Goal: Task Accomplishment & Management: Use online tool/utility

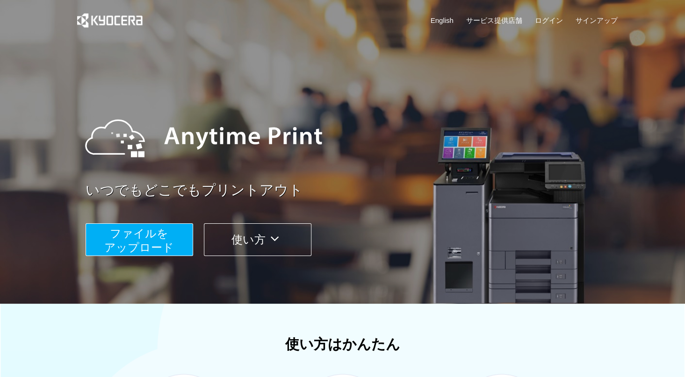
click at [153, 252] on span "ファイルを ​​アップロード" at bounding box center [139, 240] width 70 height 27
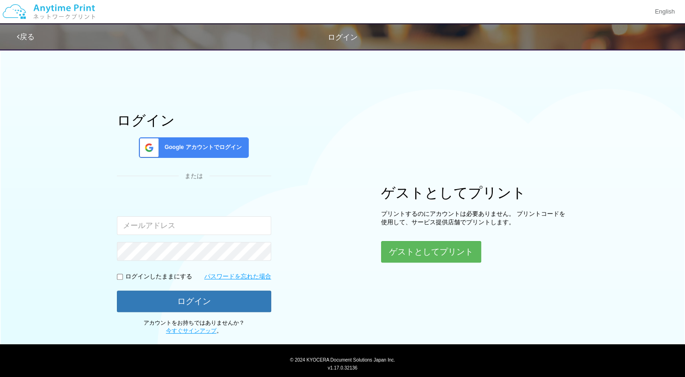
click at [444, 239] on div "ゲストとしてプリント プリントするのにアカウントは必要ありません。 プリントコードを使用して、サービス提供店舗でプリントします。 ゲストとしてプリント" at bounding box center [474, 224] width 187 height 78
click at [442, 251] on button "ゲストとしてプリント" at bounding box center [430, 252] width 99 height 21
click at [440, 253] on button "ゲストとしてプリント" at bounding box center [430, 252] width 99 height 21
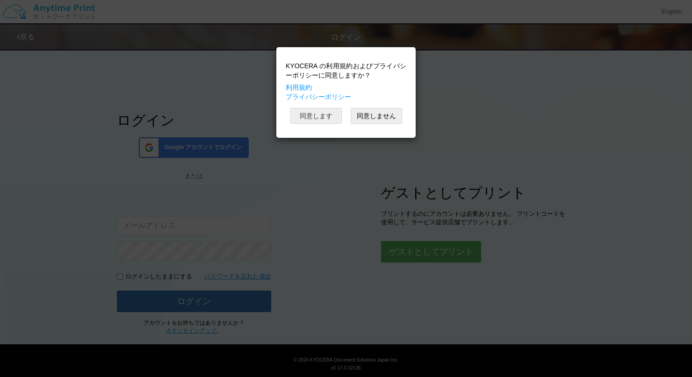
click at [324, 121] on button "同意します" at bounding box center [315, 116] width 51 height 16
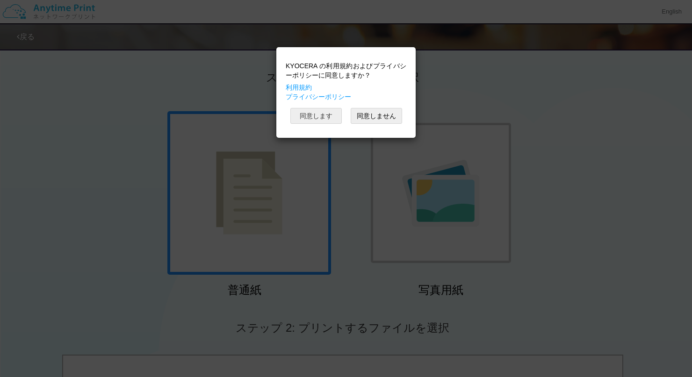
click at [317, 113] on button "同意します" at bounding box center [315, 116] width 51 height 16
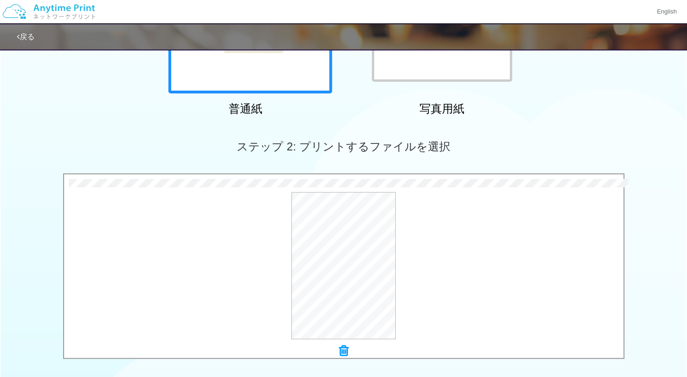
scroll to position [296, 0]
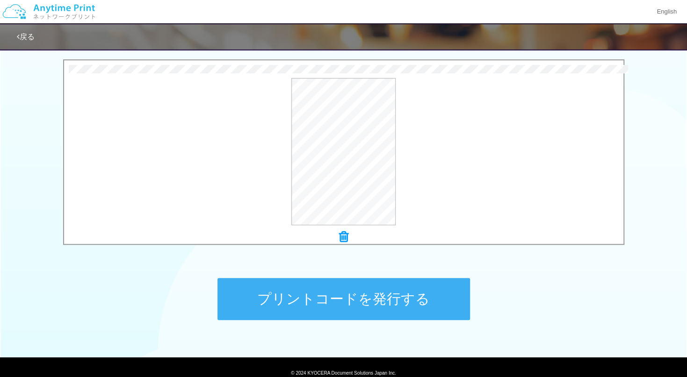
click at [371, 298] on button "プリントコードを発行する" at bounding box center [343, 299] width 253 height 42
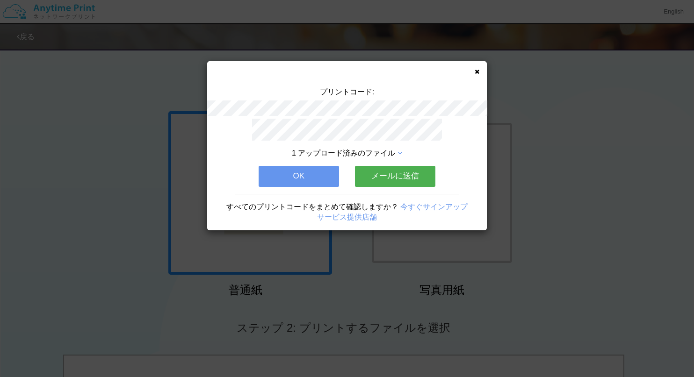
click at [282, 175] on button "OK" at bounding box center [299, 176] width 80 height 21
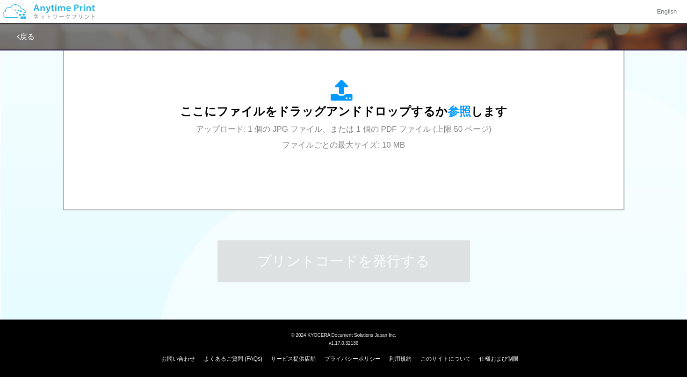
scroll to position [3, 0]
